Goal: Task Accomplishment & Management: Manage account settings

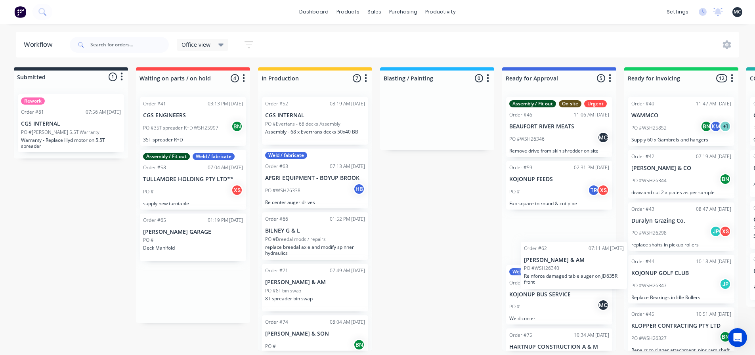
scroll to position [2, 6]
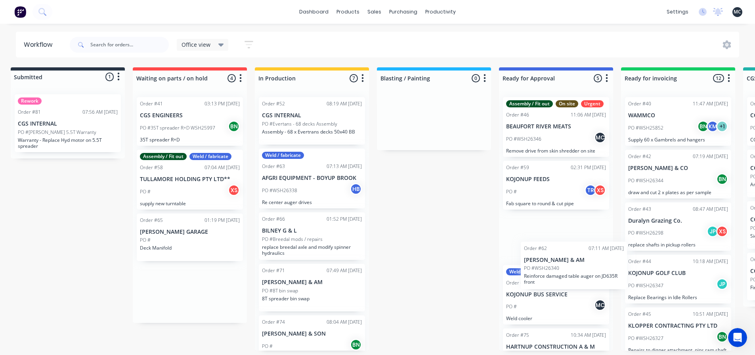
drag, startPoint x: 189, startPoint y: 237, endPoint x: 573, endPoint y: 266, distance: 385.0
click at [573, 266] on div "Submitted 1 Status colour #273444 hex #273444 Save Cancel Summaries Total order…" at bounding box center [534, 208] width 1092 height 283
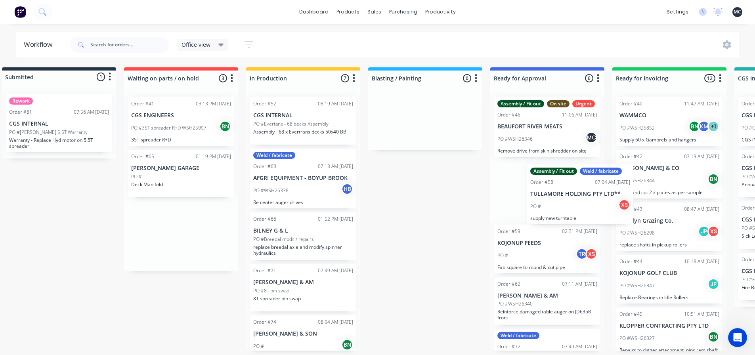
scroll to position [2, 19]
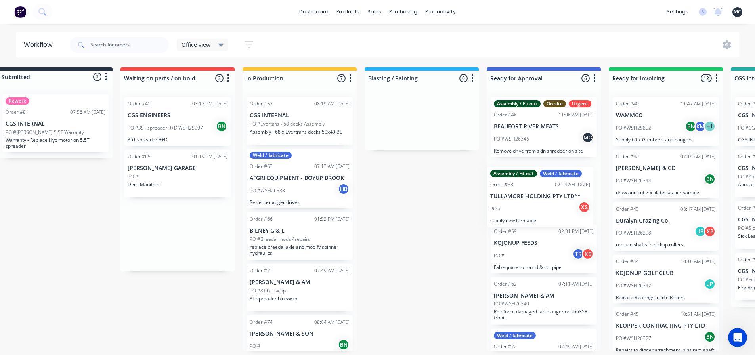
drag, startPoint x: 181, startPoint y: 185, endPoint x: 533, endPoint y: 206, distance: 351.7
click at [533, 206] on div "Submitted 1 Status colour #273444 hex #273444 Save Cancel Summaries Total order…" at bounding box center [521, 208] width 1092 height 283
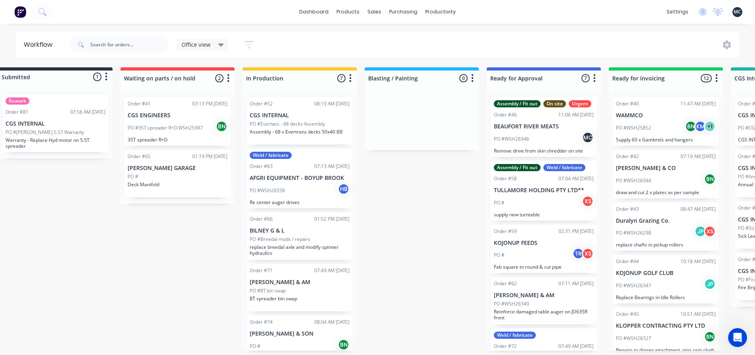
click at [527, 204] on div "PO # XS" at bounding box center [544, 202] width 100 height 15
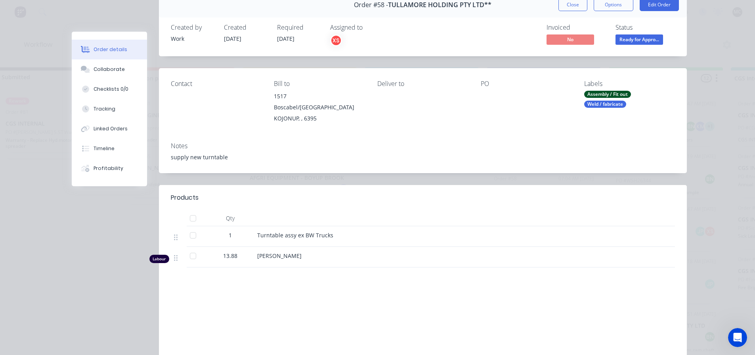
scroll to position [0, 0]
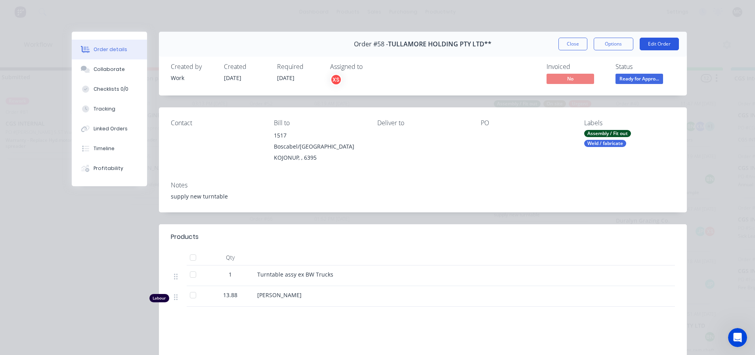
click at [662, 44] on button "Edit Order" at bounding box center [658, 44] width 39 height 13
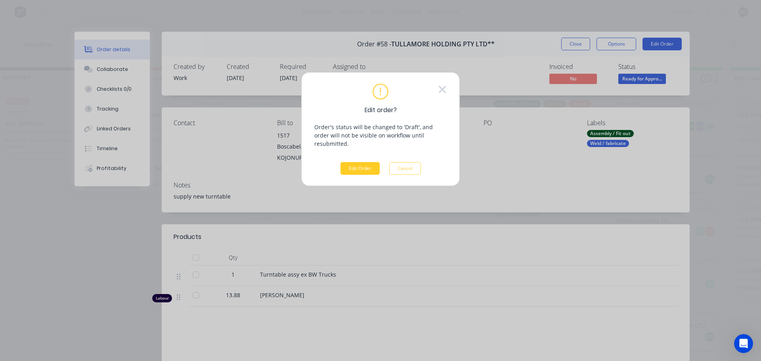
click at [355, 162] on button "Edit Order" at bounding box center [359, 168] width 39 height 13
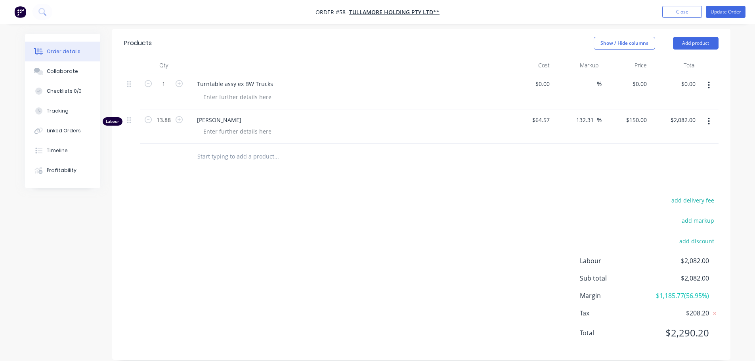
scroll to position [198, 0]
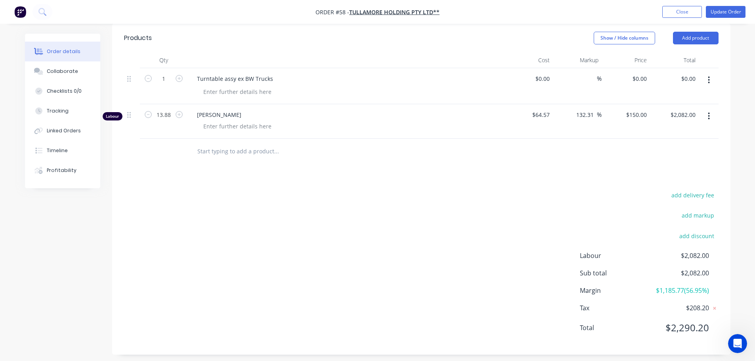
click at [243, 153] on input "text" at bounding box center [276, 151] width 158 height 16
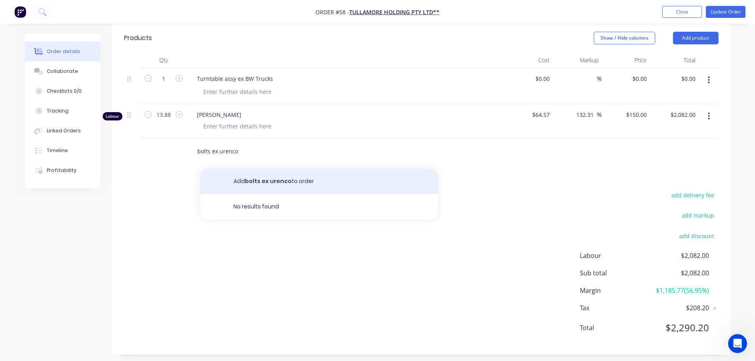
type input "bolts ex urenco"
click at [284, 190] on button "Add bolts ex urenco to order" at bounding box center [319, 181] width 238 height 25
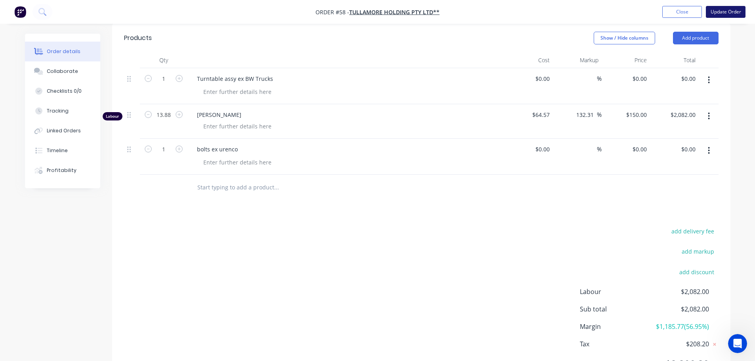
click at [718, 8] on button "Update Order" at bounding box center [726, 12] width 40 height 12
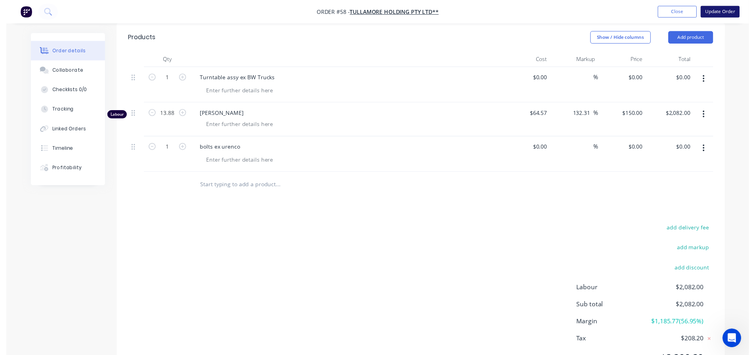
scroll to position [0, 0]
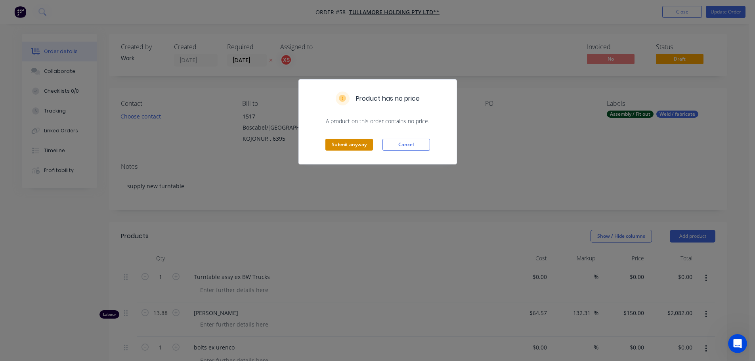
click at [349, 145] on button "Submit anyway" at bounding box center [349, 145] width 48 height 12
